Goal: Task Accomplishment & Management: Manage account settings

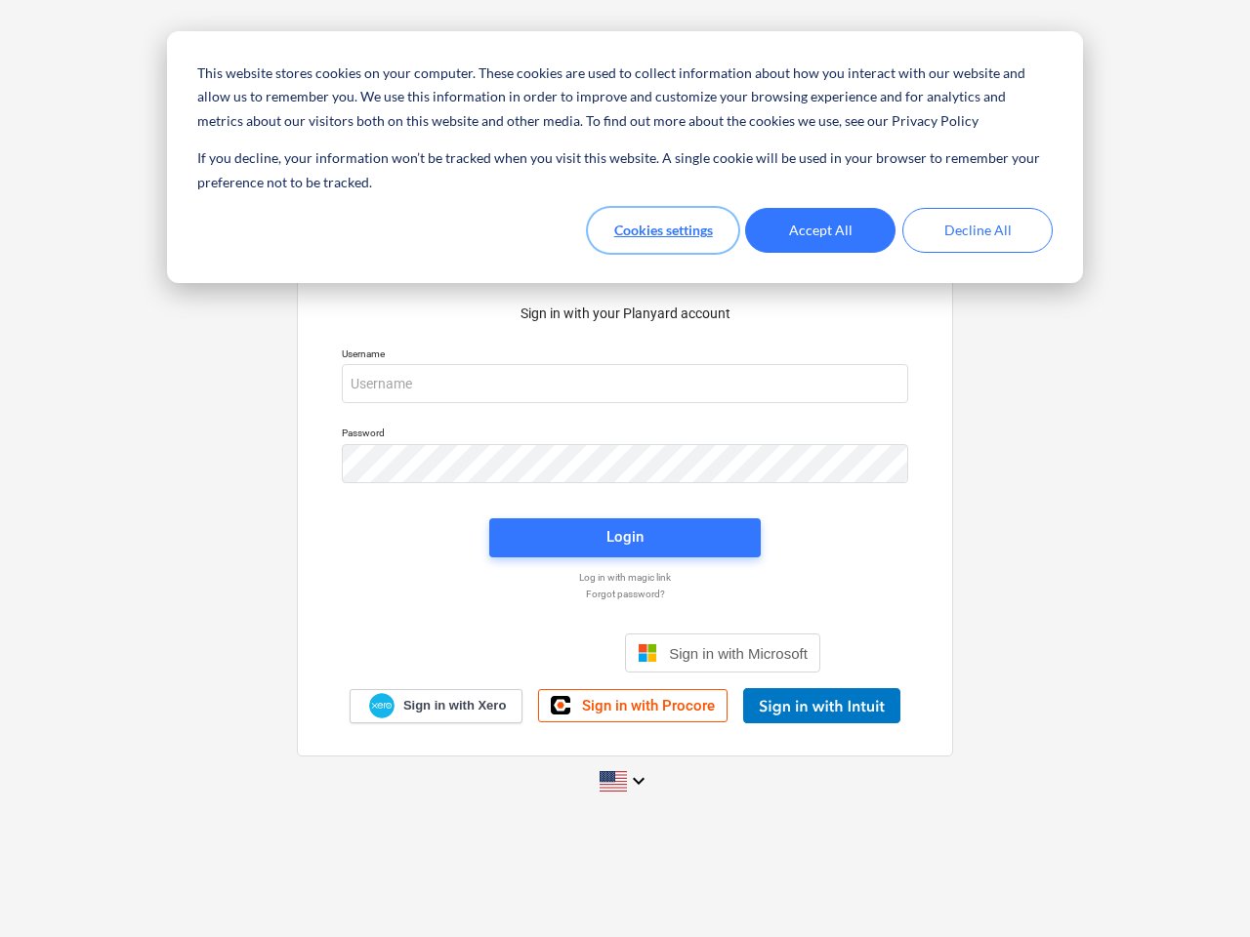
click at [663, 230] on button "Cookies settings" at bounding box center [663, 230] width 150 height 45
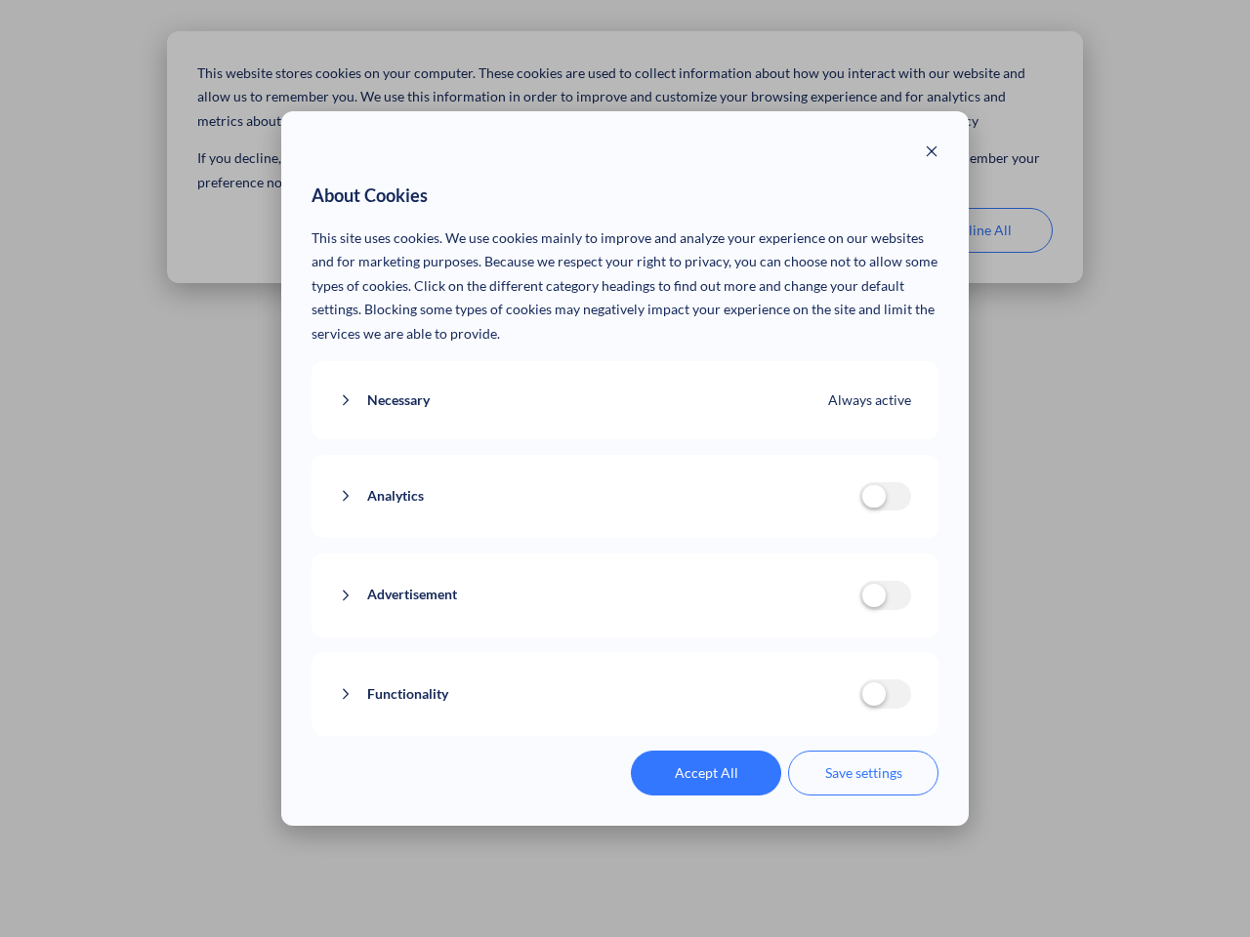
click at [820, 230] on p "This site uses cookies. We use cookies mainly to improve and analyze your exper…" at bounding box center [626, 287] width 628 height 120
click at [978, 230] on div "About Cookies This site uses cookies. We use cookies mainly to improve and anal…" at bounding box center [625, 468] width 1250 height 937
click at [625, 384] on div "Necessary Always active These cookies are necessary for the website to function…" at bounding box center [626, 400] width 628 height 79
click at [625, 464] on div "Analytics analytics cookies disallowed These cookies help us to understand how …" at bounding box center [626, 497] width 628 height 84
click at [625, 538] on div "Analytics analytics cookies disallowed These cookies help us to understand how …" at bounding box center [626, 497] width 628 height 84
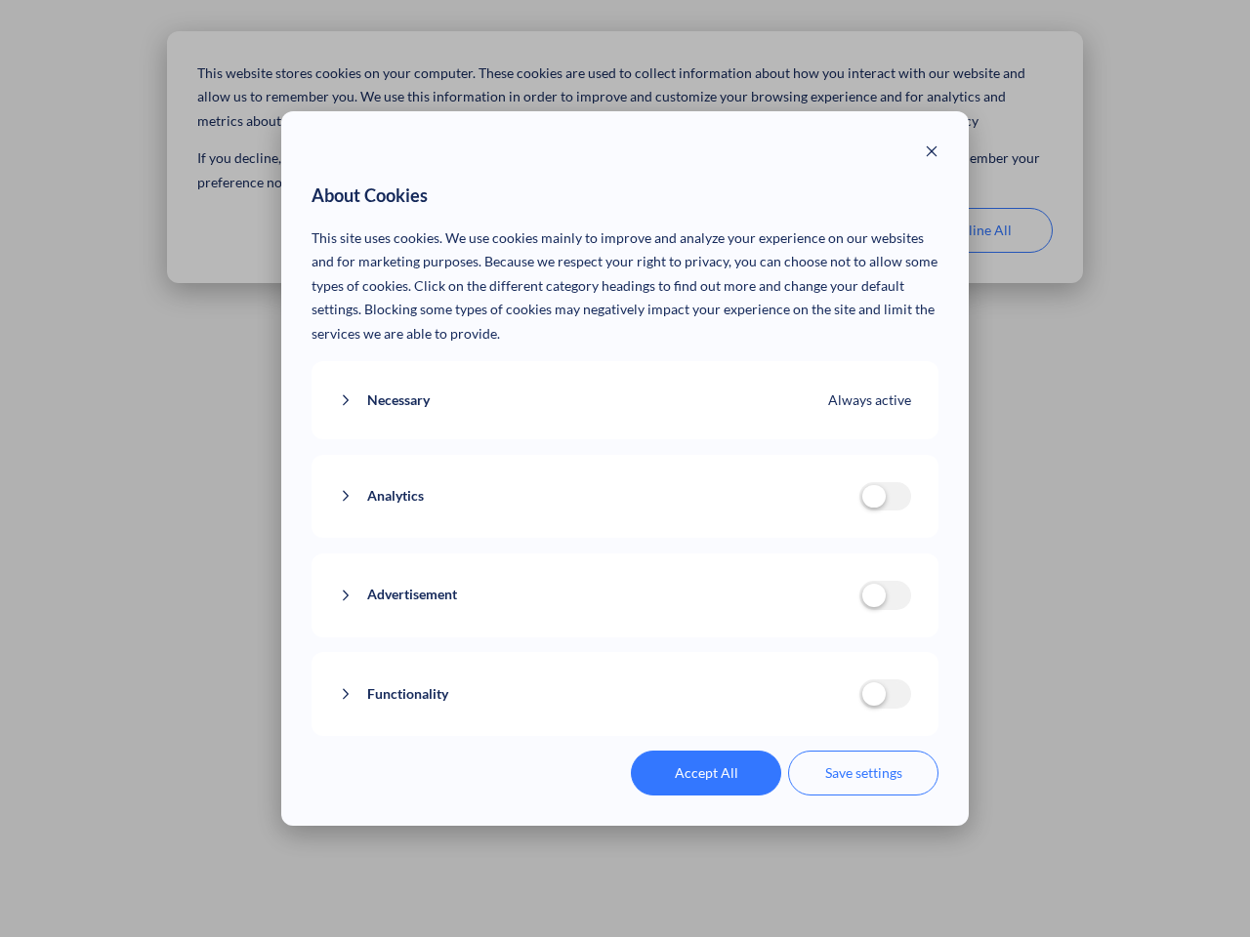
click at [723, 653] on div "Functionality functionality cookies disallowed We use a set of cookies that are…" at bounding box center [626, 694] width 628 height 84
click at [821, 706] on button "Functionality" at bounding box center [599, 695] width 520 height 24
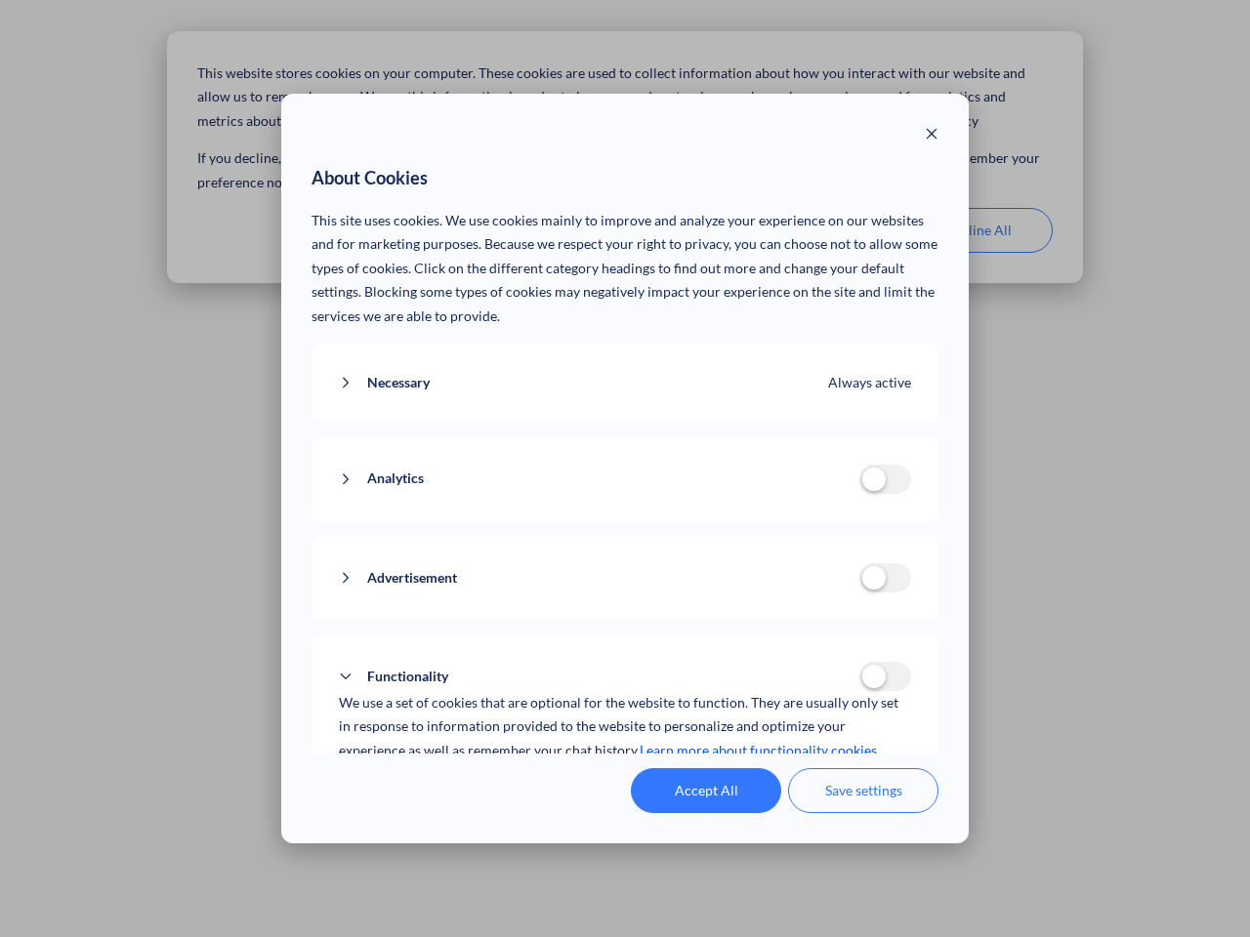
click at [625, 781] on div "Accept All Save settings" at bounding box center [626, 791] width 628 height 45
